Goal: Find specific page/section: Find specific page/section

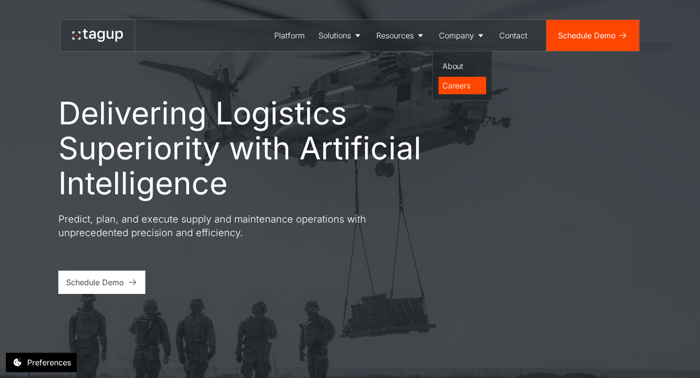
click at [453, 82] on div "Careers" at bounding box center [462, 86] width 40 height 12
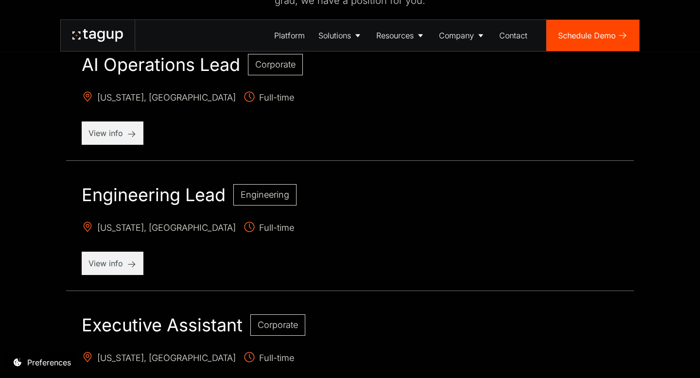
scroll to position [396, 0]
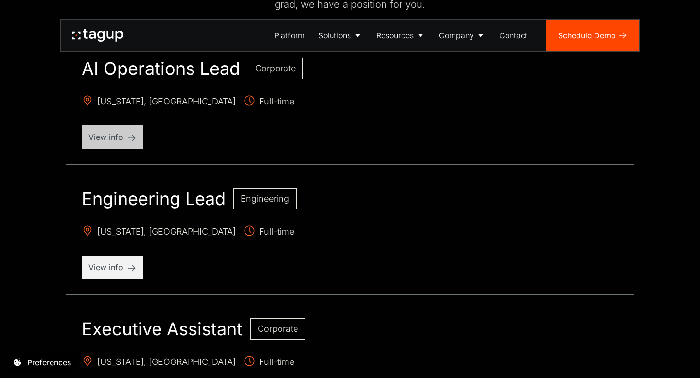
click at [102, 136] on p "View info" at bounding box center [112, 137] width 48 height 12
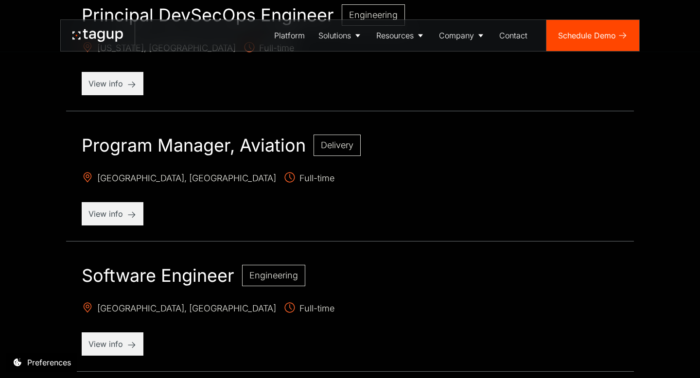
scroll to position [1101, 0]
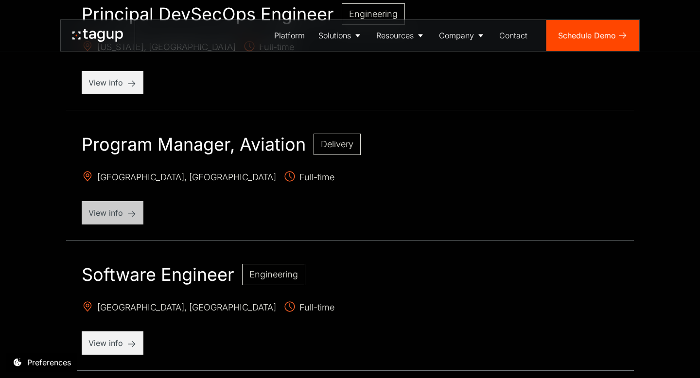
click at [108, 207] on p "View info" at bounding box center [112, 213] width 48 height 12
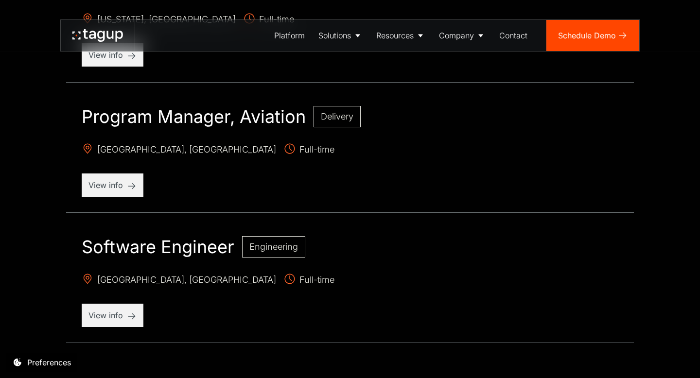
scroll to position [1130, 0]
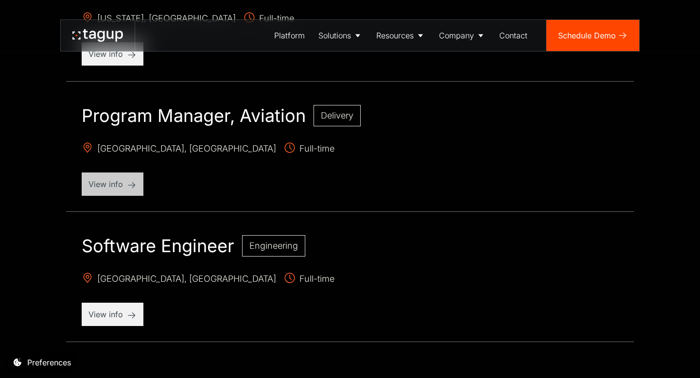
click at [102, 185] on p "View info" at bounding box center [112, 184] width 48 height 12
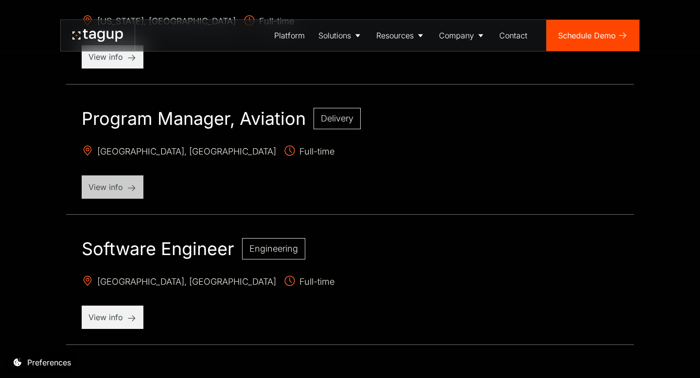
scroll to position [1126, 0]
